Goal: Information Seeking & Learning: Learn about a topic

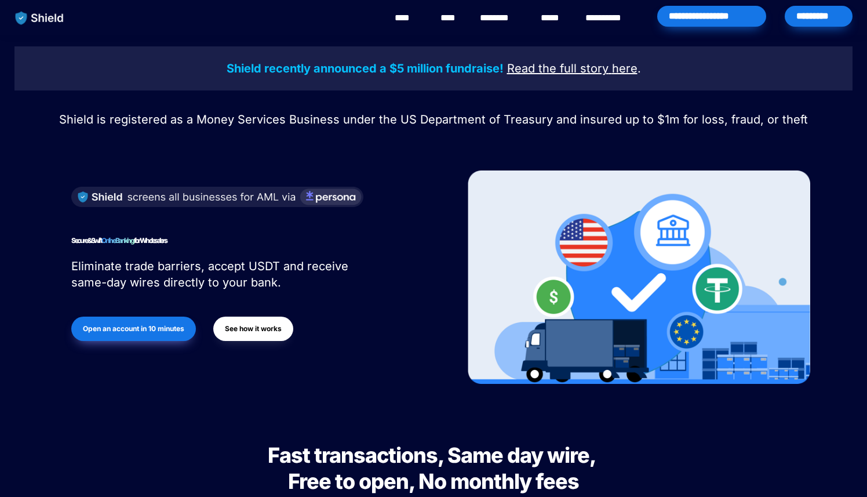
click at [453, 12] on link "****" at bounding box center [450, 18] width 20 height 14
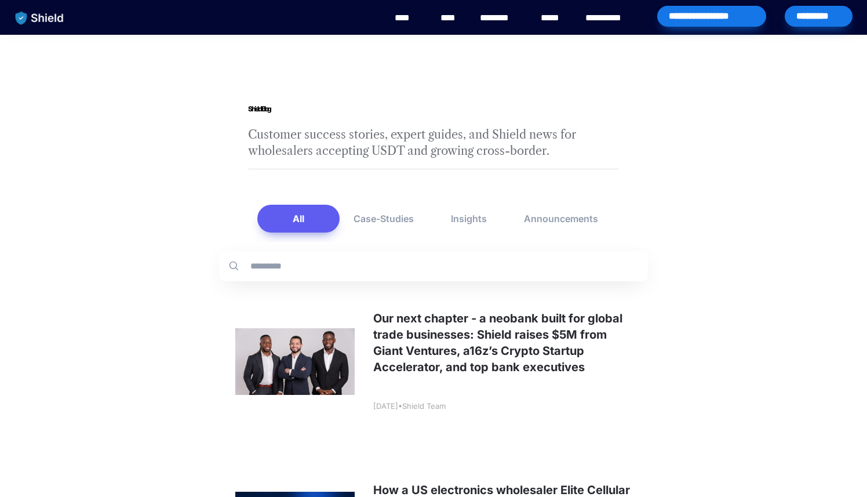
click at [445, 374] on link at bounding box center [433, 361] width 429 height 153
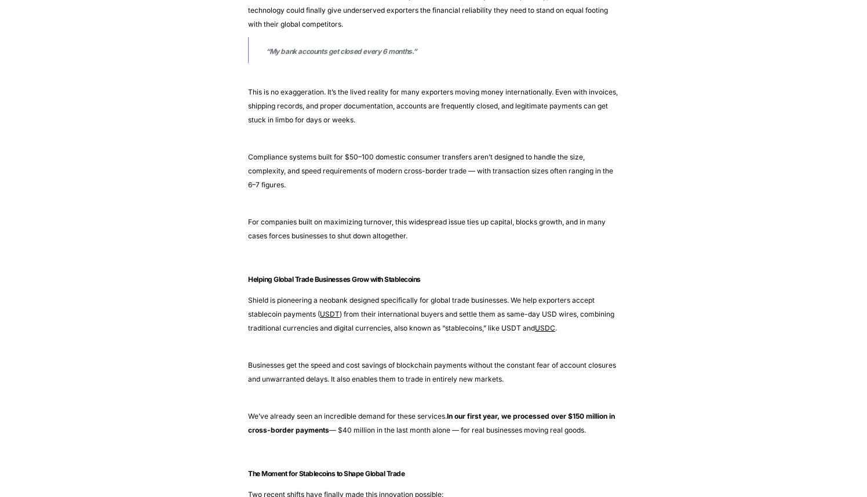
scroll to position [628, 0]
